Goal: Transaction & Acquisition: Purchase product/service

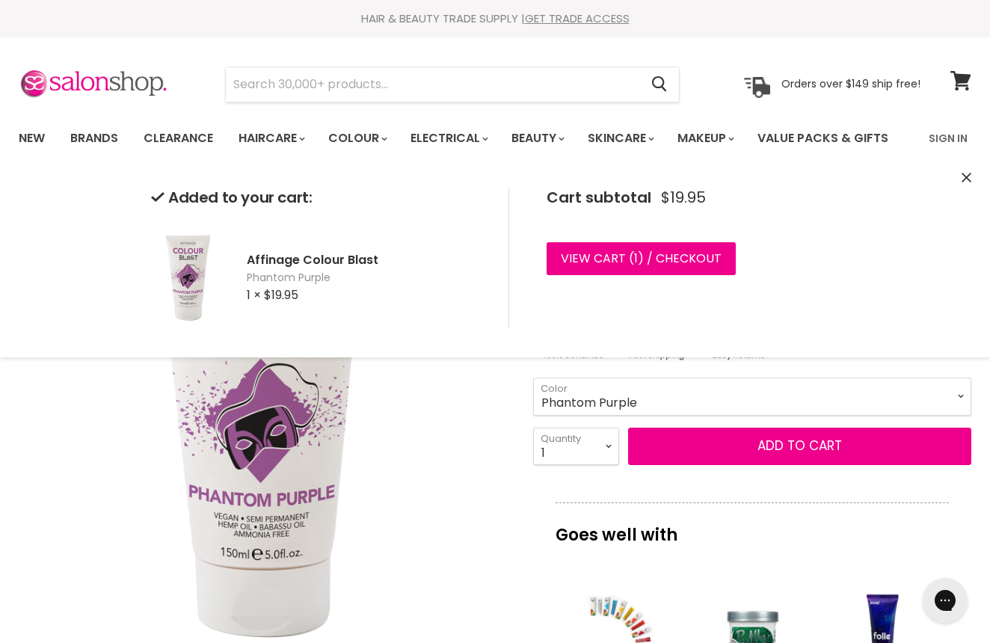
scroll to position [0, 1]
select select "Cherry Red"
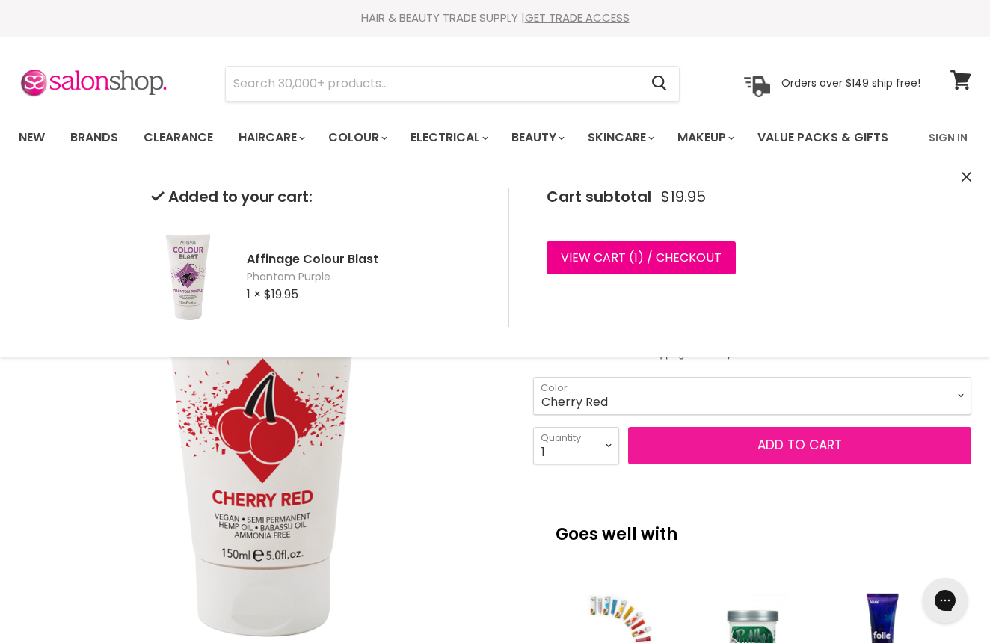
click at [783, 446] on button "Add to cart" at bounding box center [799, 445] width 343 height 37
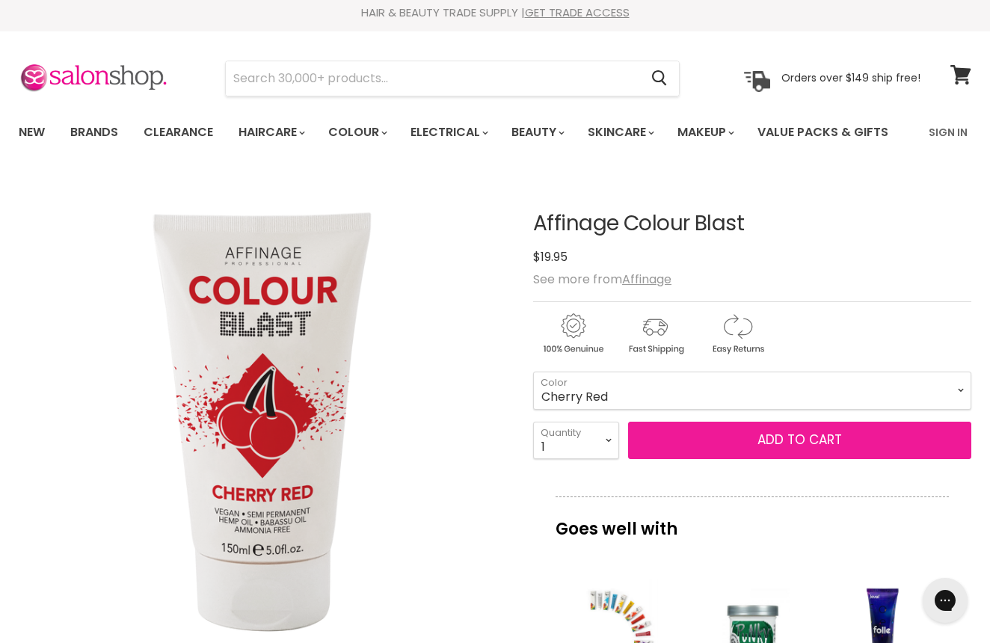
scroll to position [6, 0]
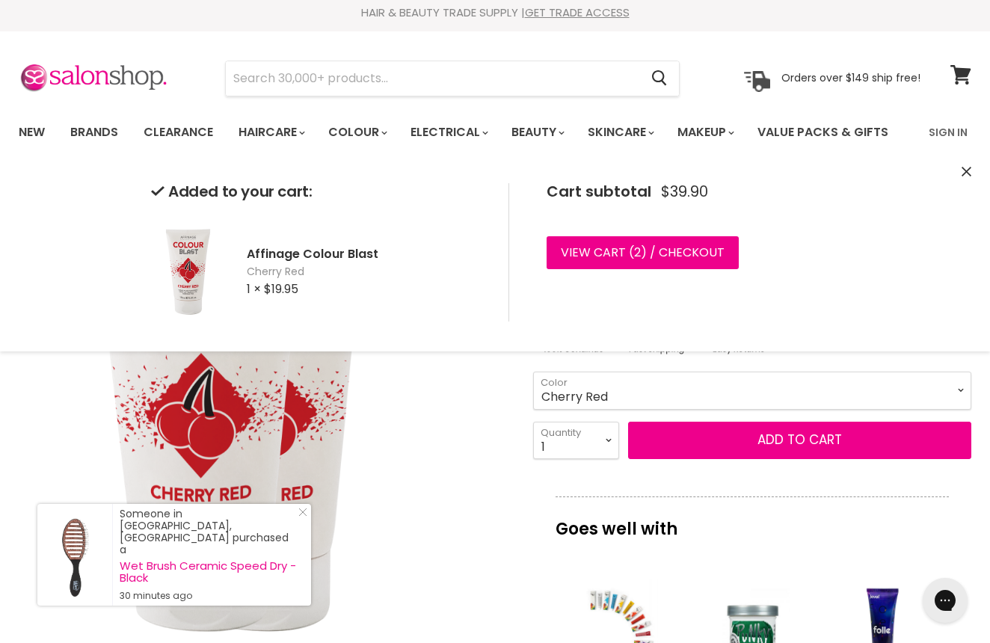
drag, startPoint x: 305, startPoint y: 395, endPoint x: 315, endPoint y: 393, distance: 10.0
click at [305, 394] on img "Affinage Colour Blast image. Click or Scroll to Zoom." at bounding box center [202, 420] width 367 height 491
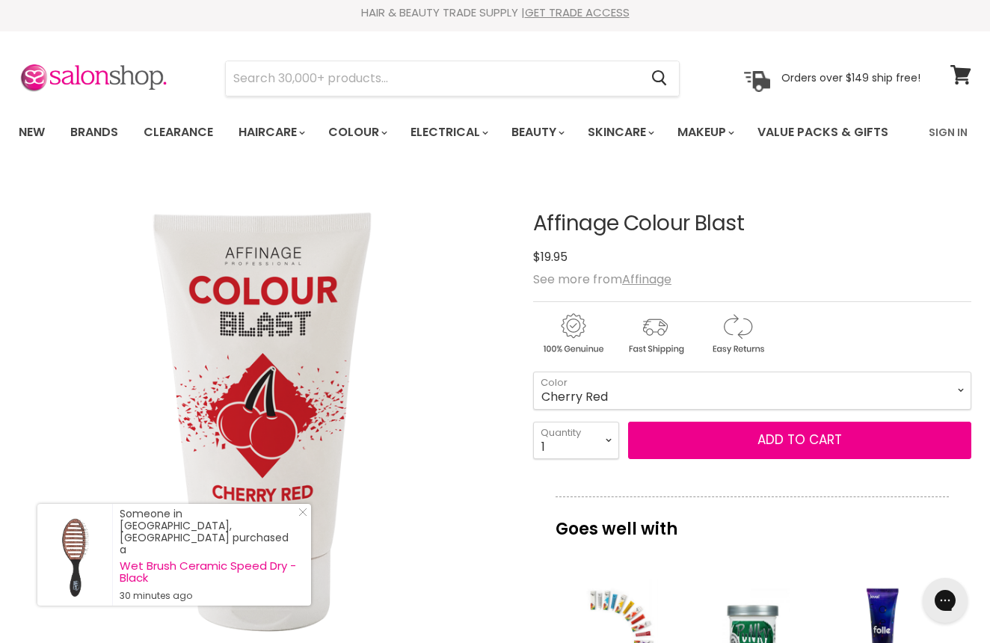
click at [981, 79] on section "Menu Cancel" at bounding box center [495, 70] width 990 height 79
click at [971, 79] on link "View cart" at bounding box center [961, 75] width 36 height 34
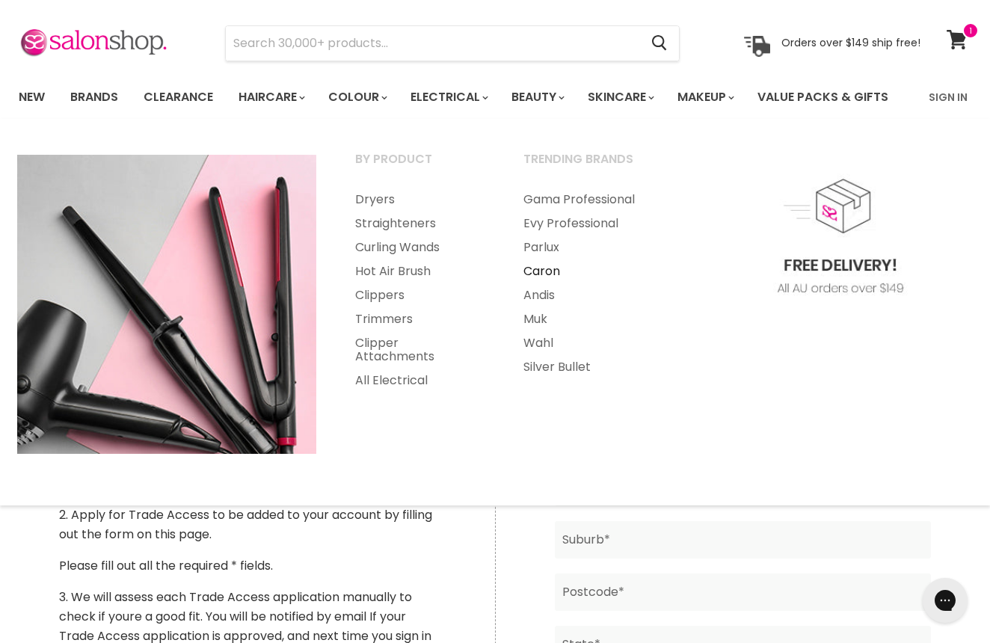
scroll to position [40, 0]
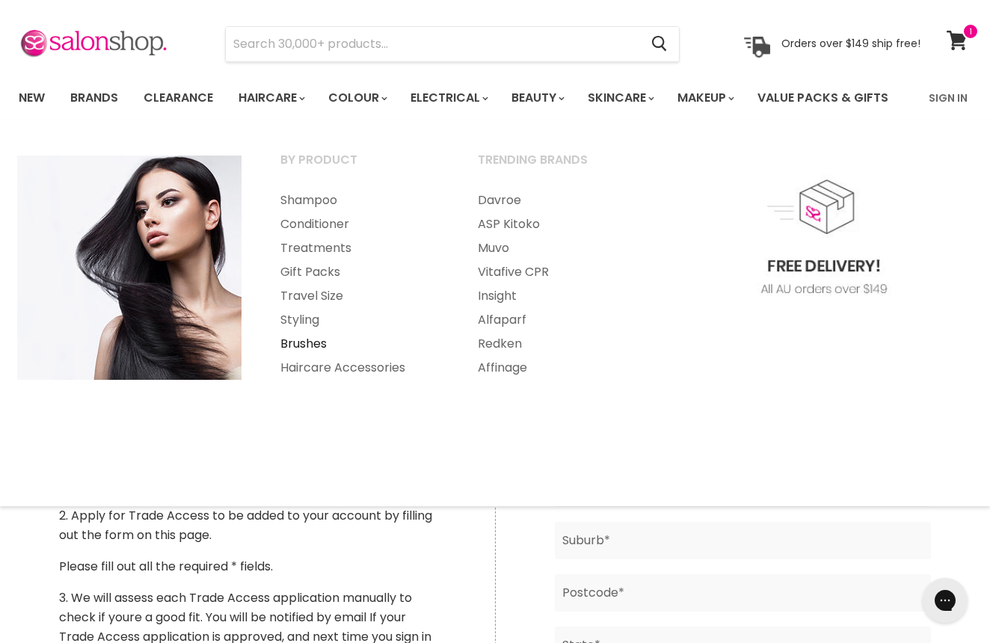
click at [313, 337] on link "Brushes" at bounding box center [359, 344] width 194 height 24
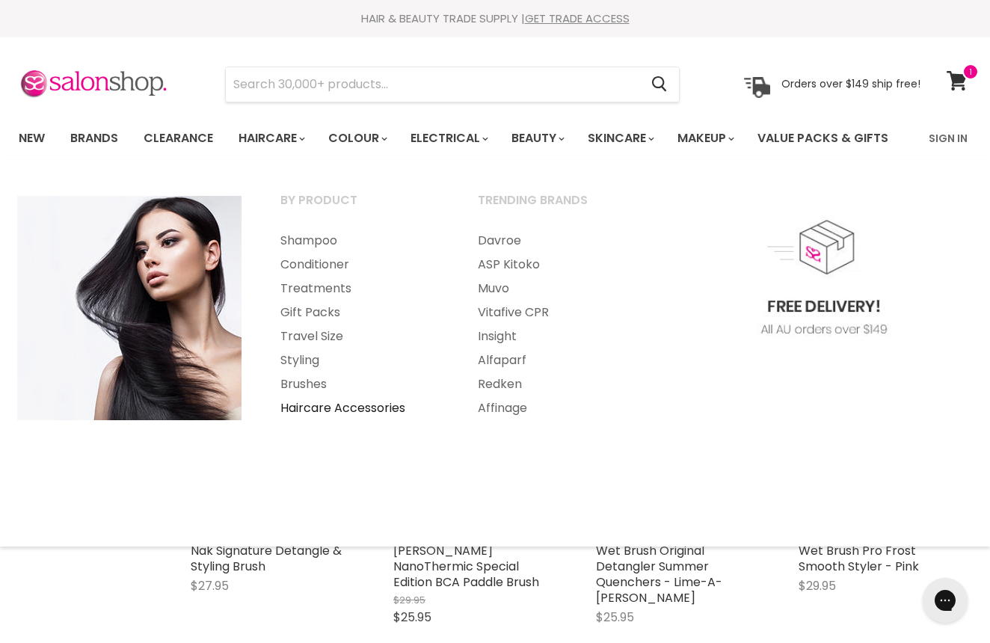
click at [327, 406] on link "Haircare Accessories" at bounding box center [359, 408] width 194 height 24
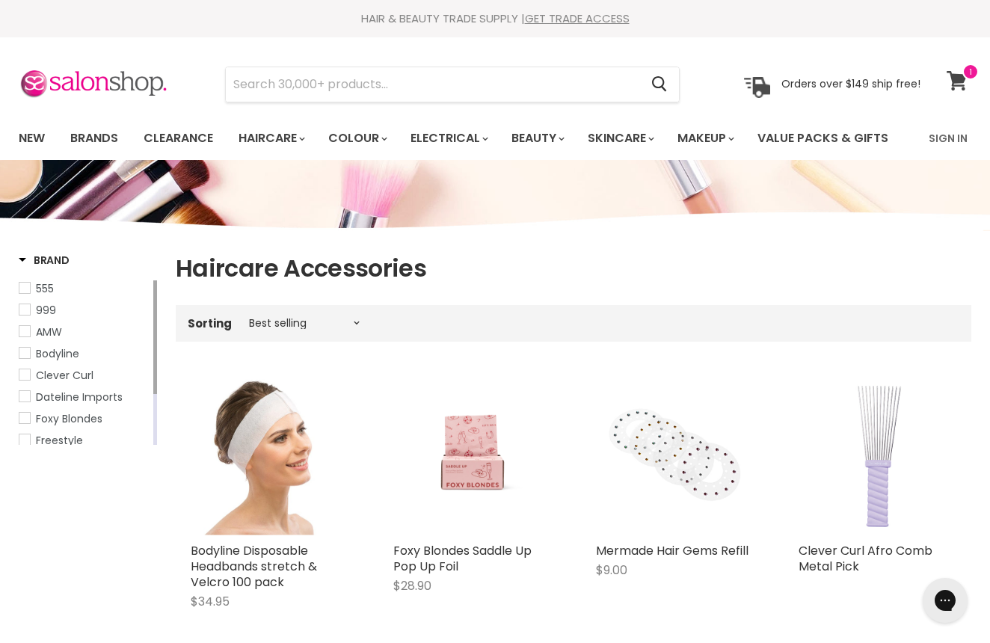
click at [956, 82] on icon at bounding box center [957, 80] width 20 height 19
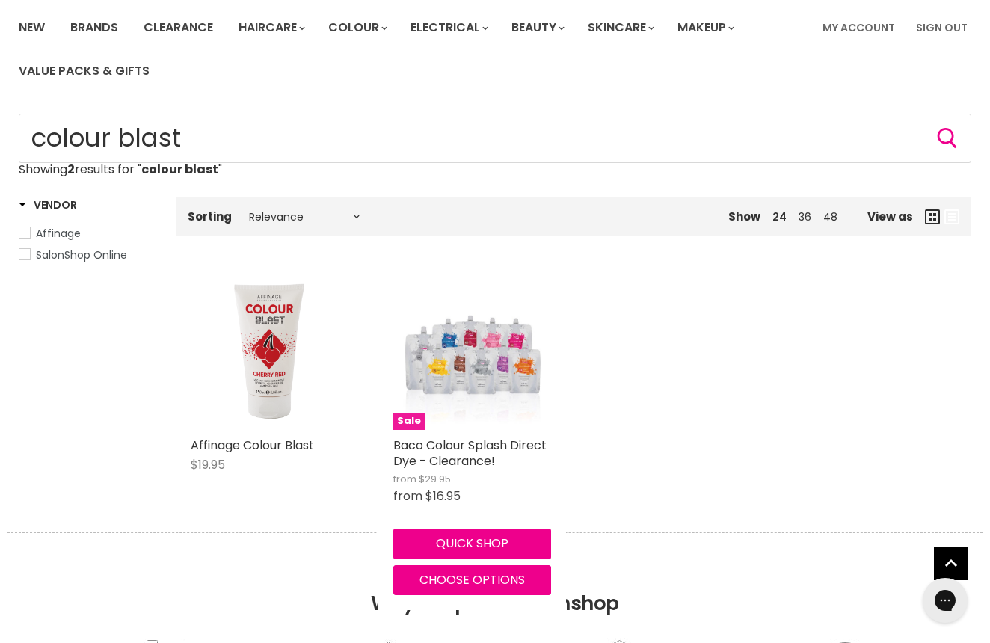
scroll to position [104, 1]
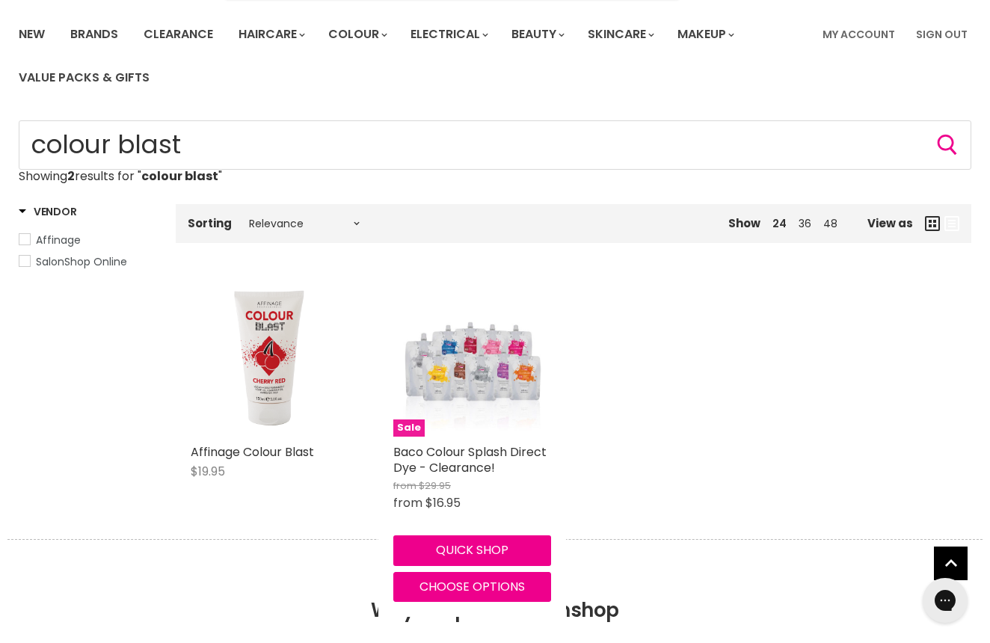
click at [514, 381] on img "Main content" at bounding box center [472, 357] width 158 height 149
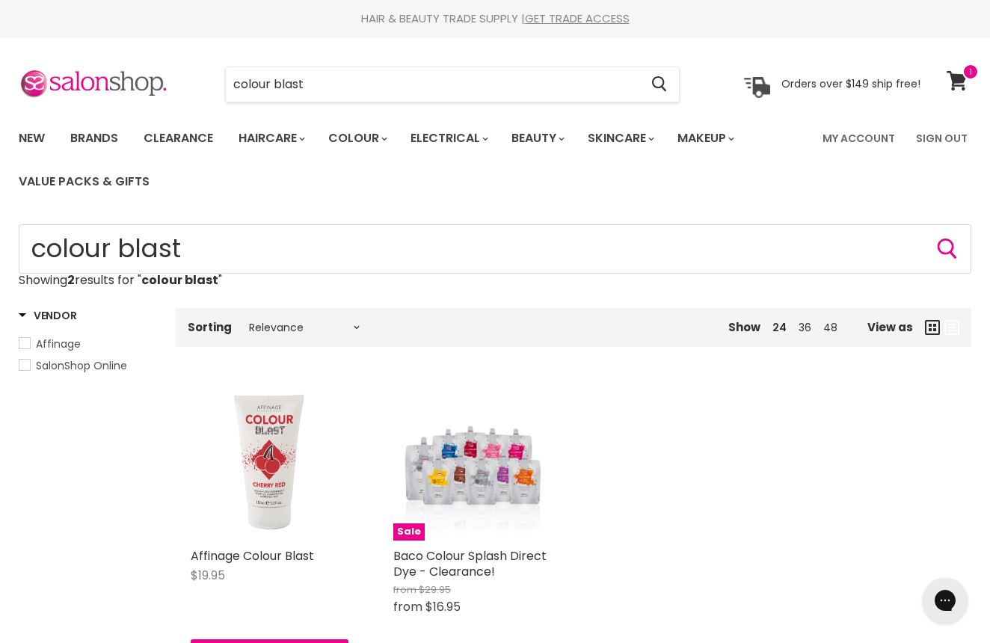
click at [256, 455] on img "Main content" at bounding box center [270, 462] width 118 height 158
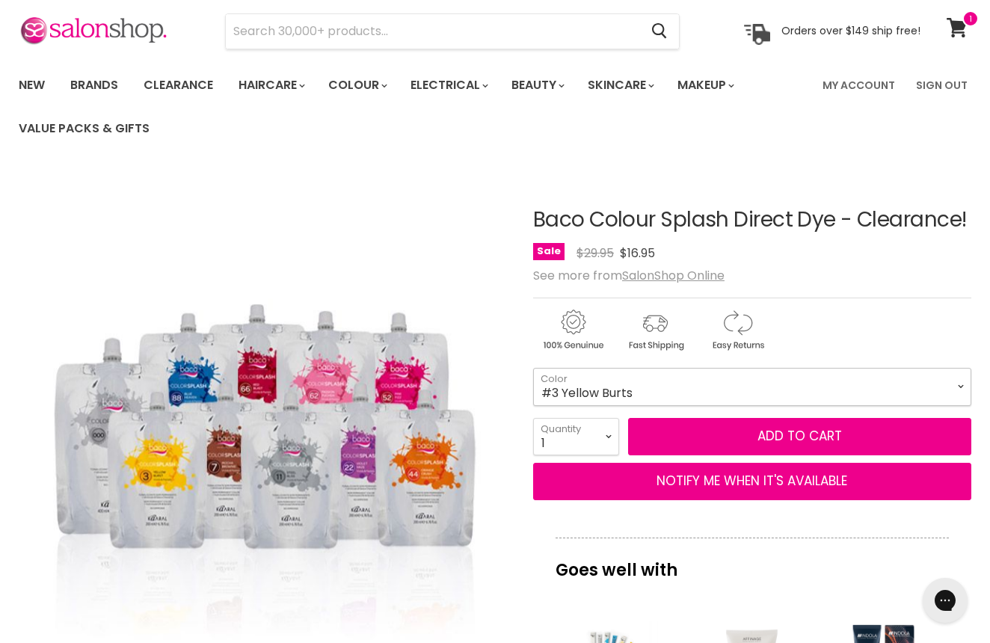
scroll to position [52, 0]
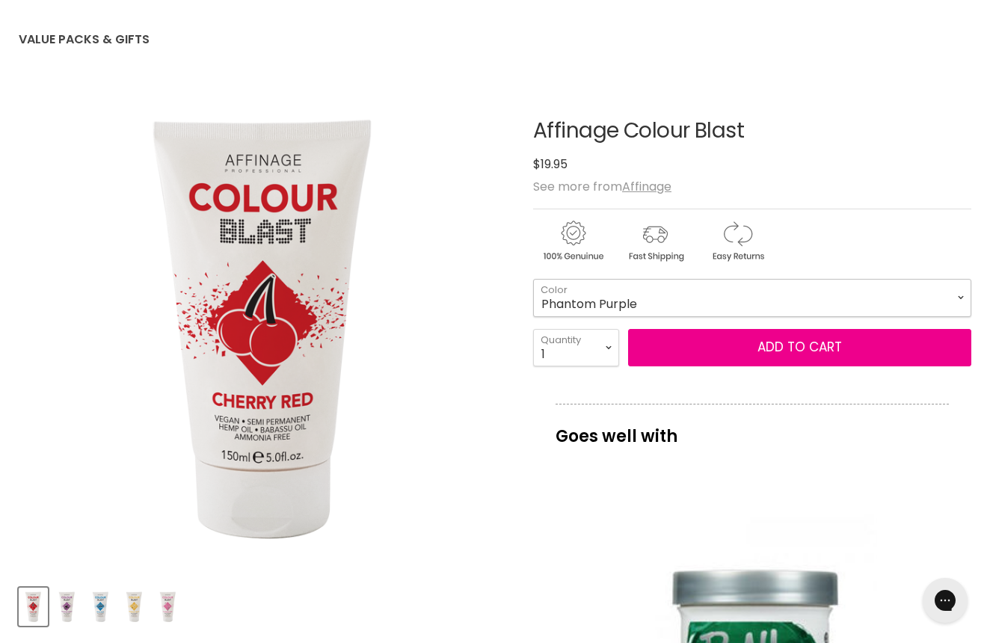
select select "Phantom Purple"
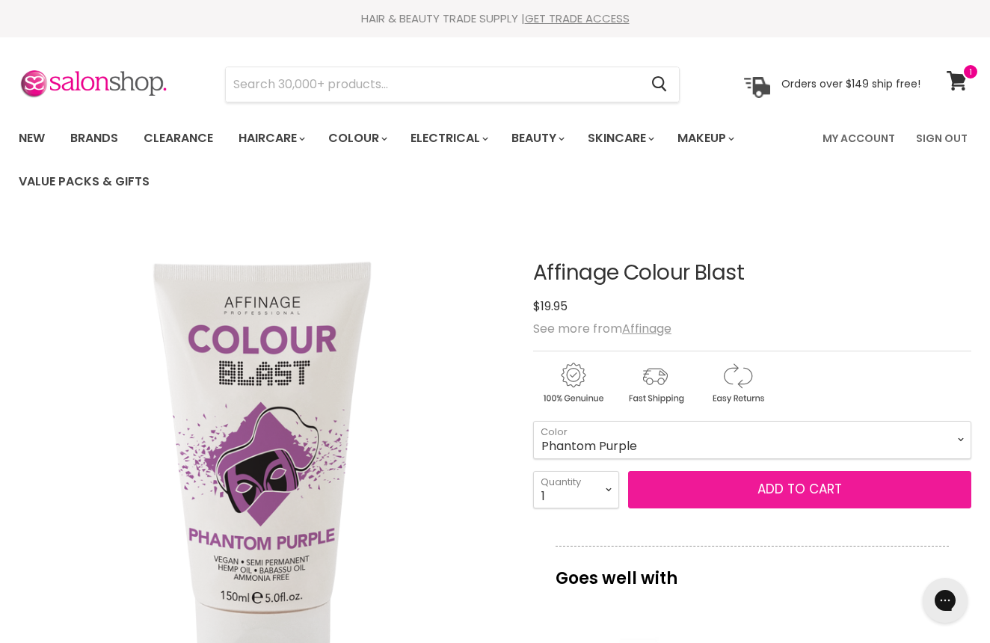
click at [756, 481] on button "Add to cart" at bounding box center [799, 489] width 343 height 37
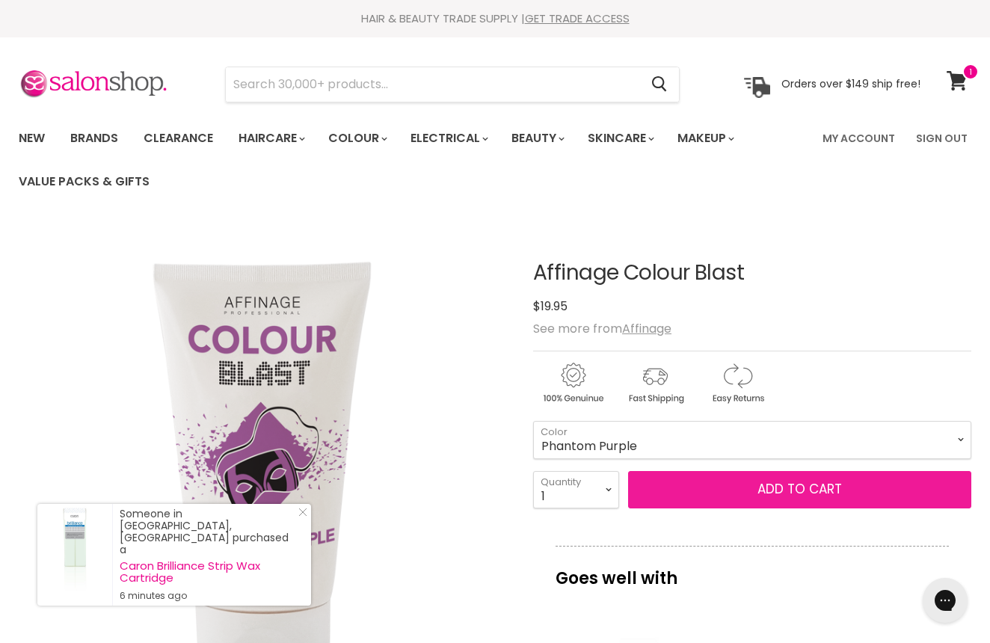
click at [757, 495] on button "Add to cart" at bounding box center [799, 489] width 343 height 37
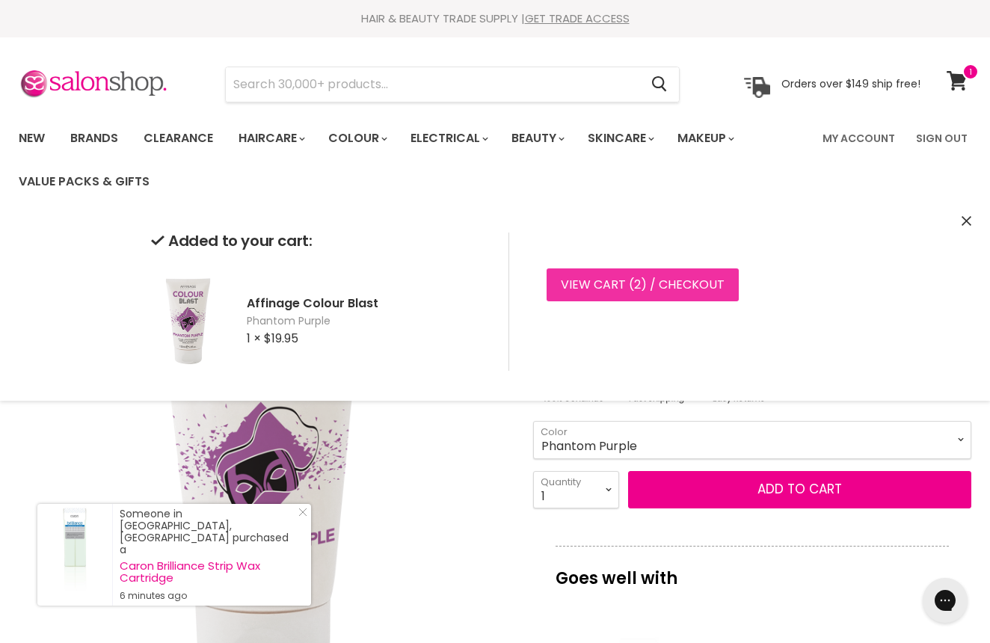
click at [648, 283] on link "View cart ( 2 ) / Checkout" at bounding box center [643, 284] width 192 height 33
